Goal: Task Accomplishment & Management: Use online tool/utility

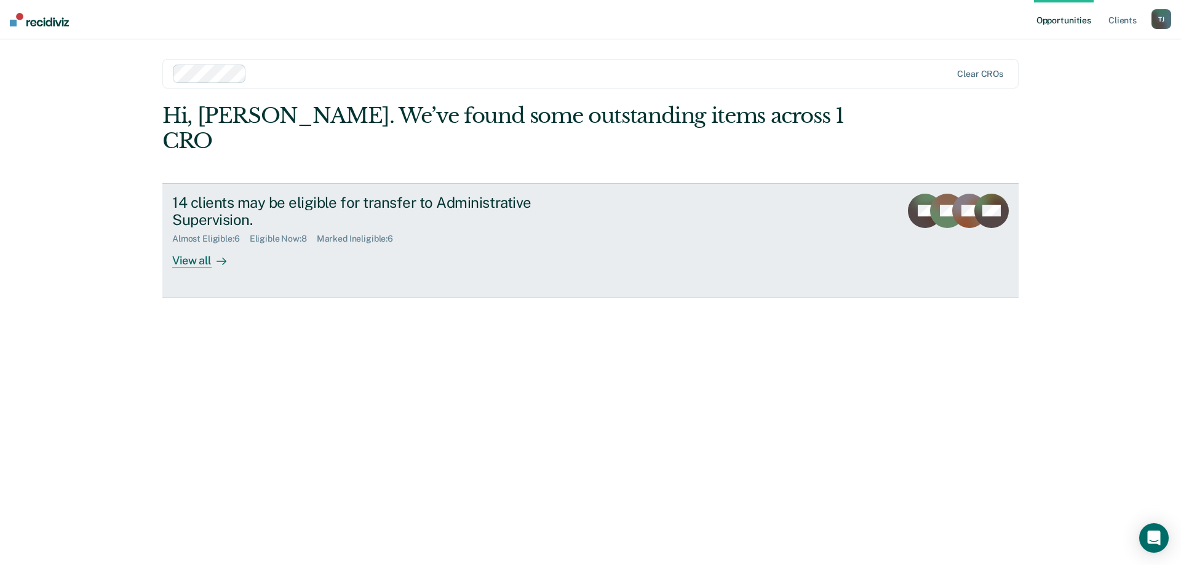
click at [190, 244] on div "View all" at bounding box center [206, 256] width 69 height 24
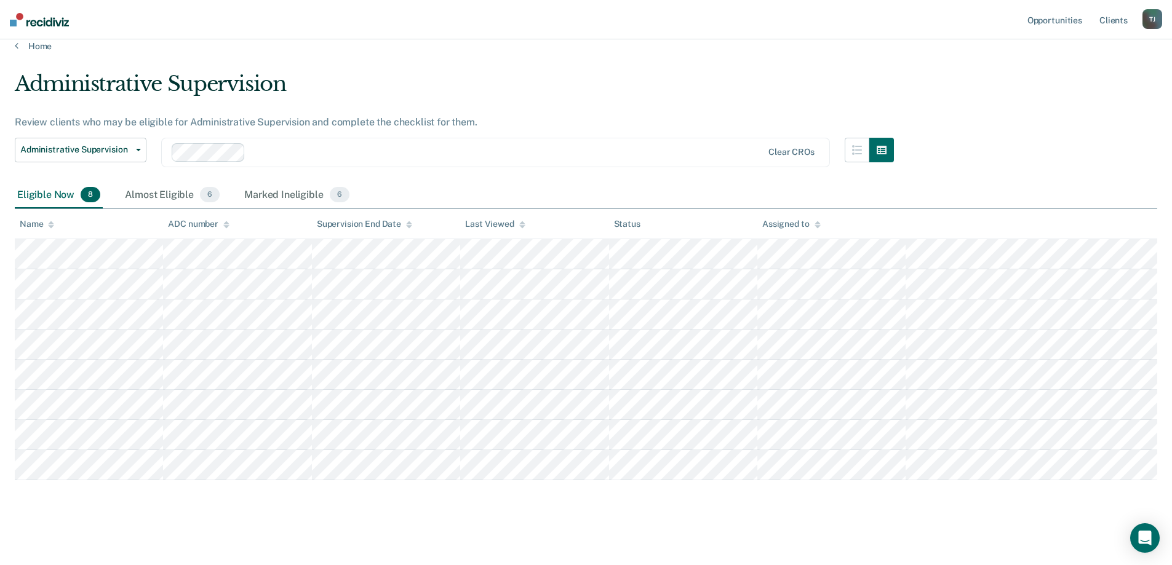
scroll to position [17, 0]
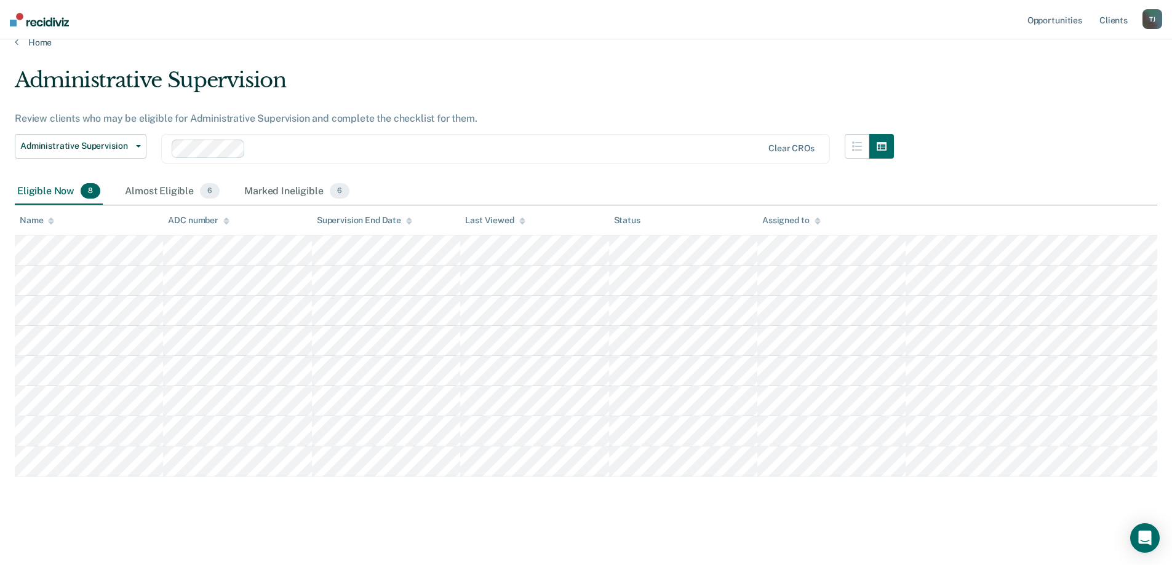
click at [235, 498] on div "Administrative Supervision Review clients who may be eligible for Administrativ…" at bounding box center [586, 290] width 1143 height 445
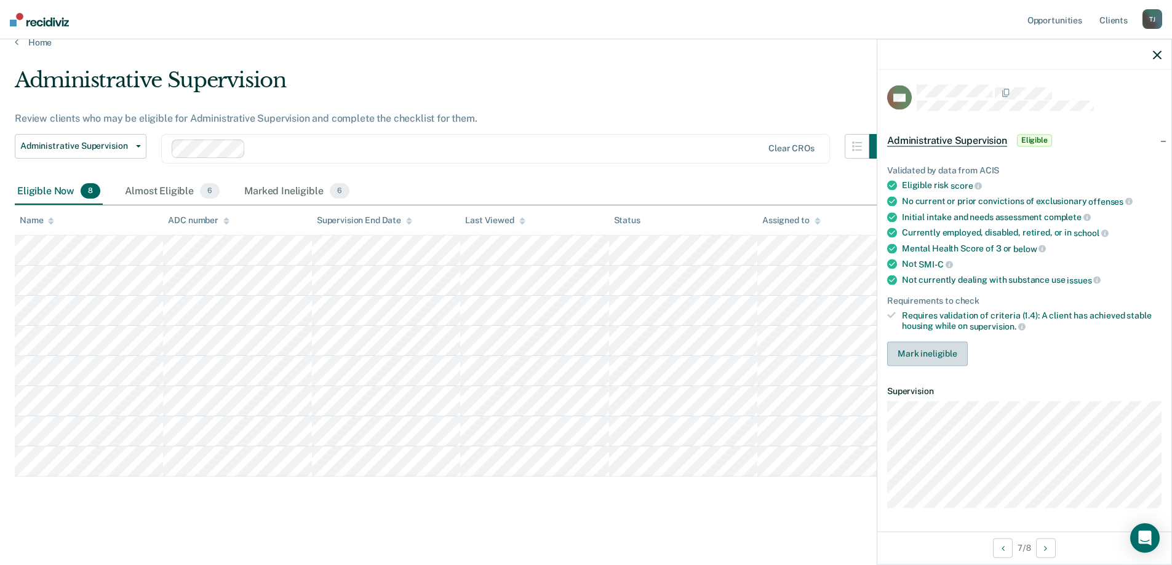
click at [936, 359] on button "Mark ineligible" at bounding box center [927, 353] width 81 height 25
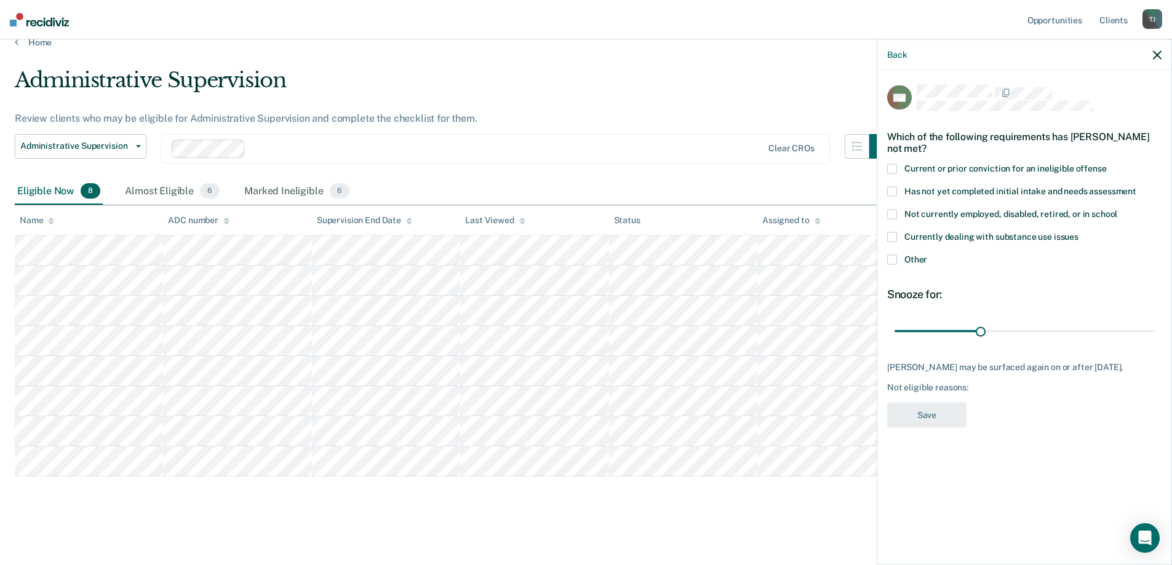
click at [895, 230] on div "Not currently employed, disabled, retired, or in school" at bounding box center [1024, 221] width 274 height 23
click at [898, 213] on label "Not currently employed, disabled, retired, or in school" at bounding box center [1024, 216] width 274 height 13
click at [893, 236] on span at bounding box center [892, 238] width 10 height 10
click at [940, 428] on button "Save" at bounding box center [926, 415] width 79 height 25
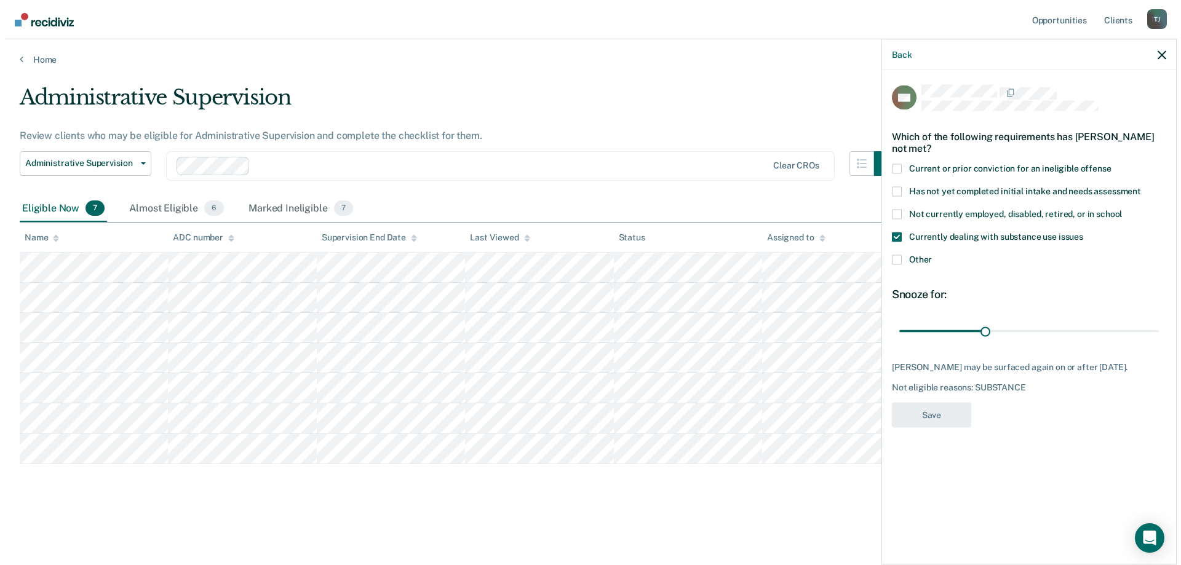
scroll to position [0, 0]
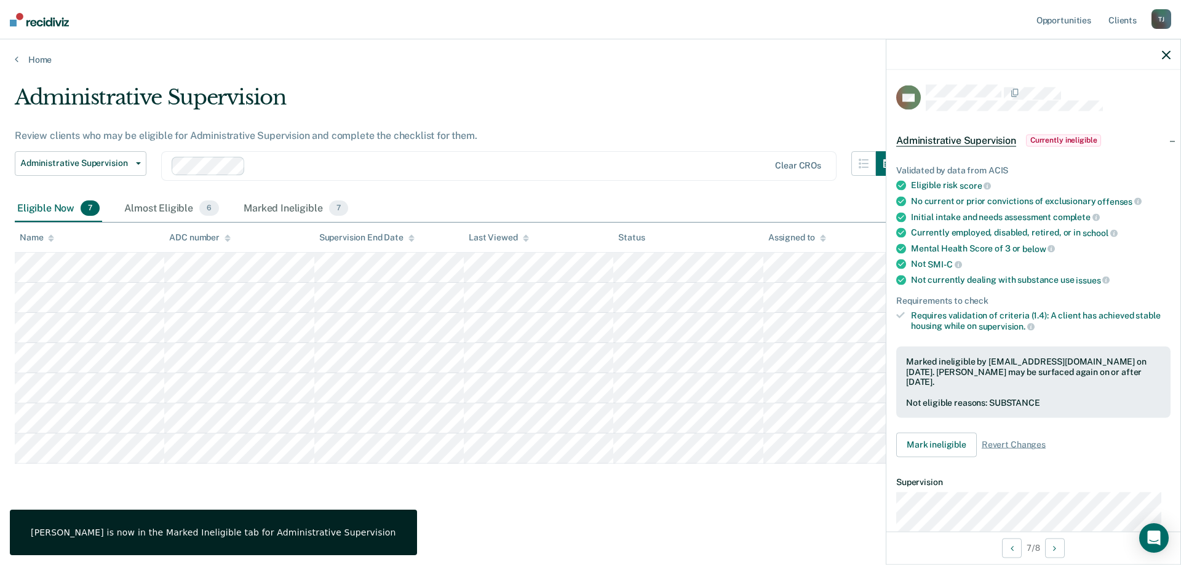
click at [501, 510] on div "Administrative Supervision Review clients who may be eligible for Administrativ…" at bounding box center [591, 299] width 1152 height 428
click at [457, 89] on div "Administrative Supervision" at bounding box center [458, 102] width 886 height 35
click at [1168, 59] on icon "button" at bounding box center [1166, 54] width 9 height 9
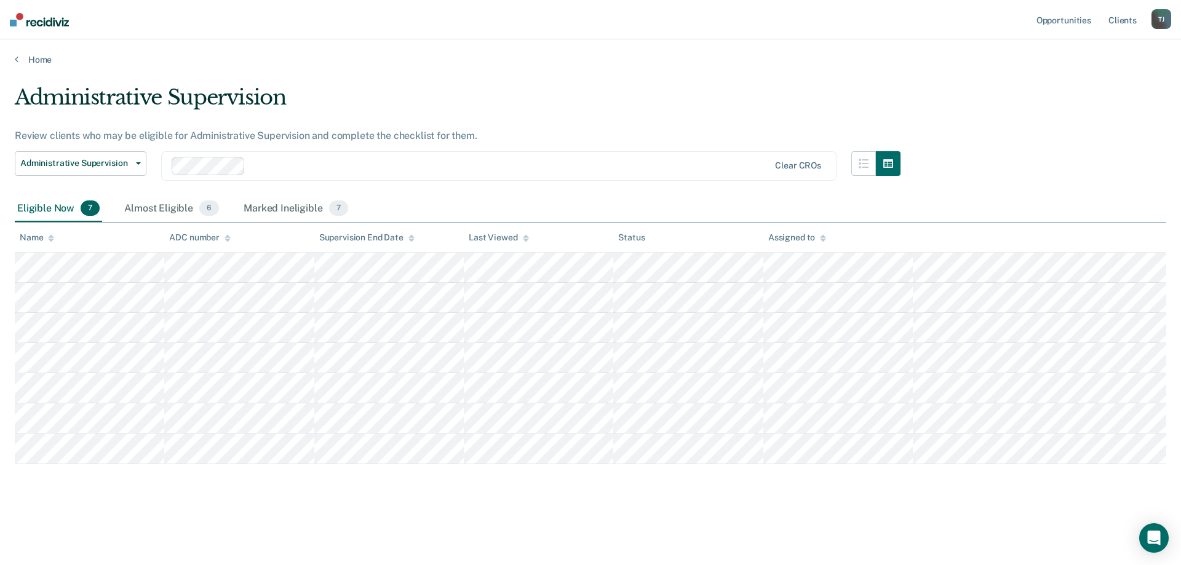
click at [514, 95] on div "Administrative Supervision" at bounding box center [458, 102] width 886 height 35
